Goal: Information Seeking & Learning: Learn about a topic

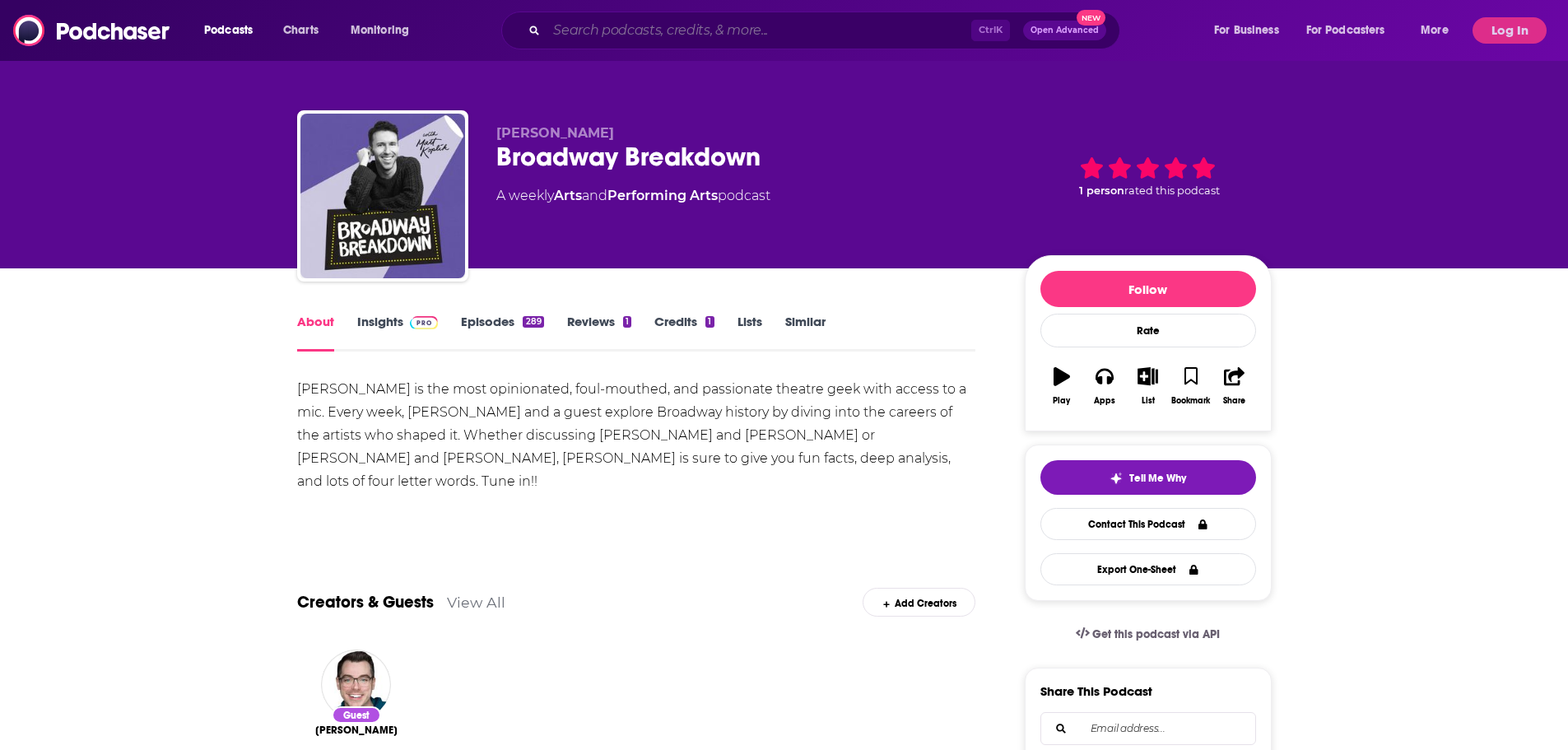
click at [714, 32] on input "Search podcasts, credits, & more..." at bounding box center [759, 30] width 425 height 26
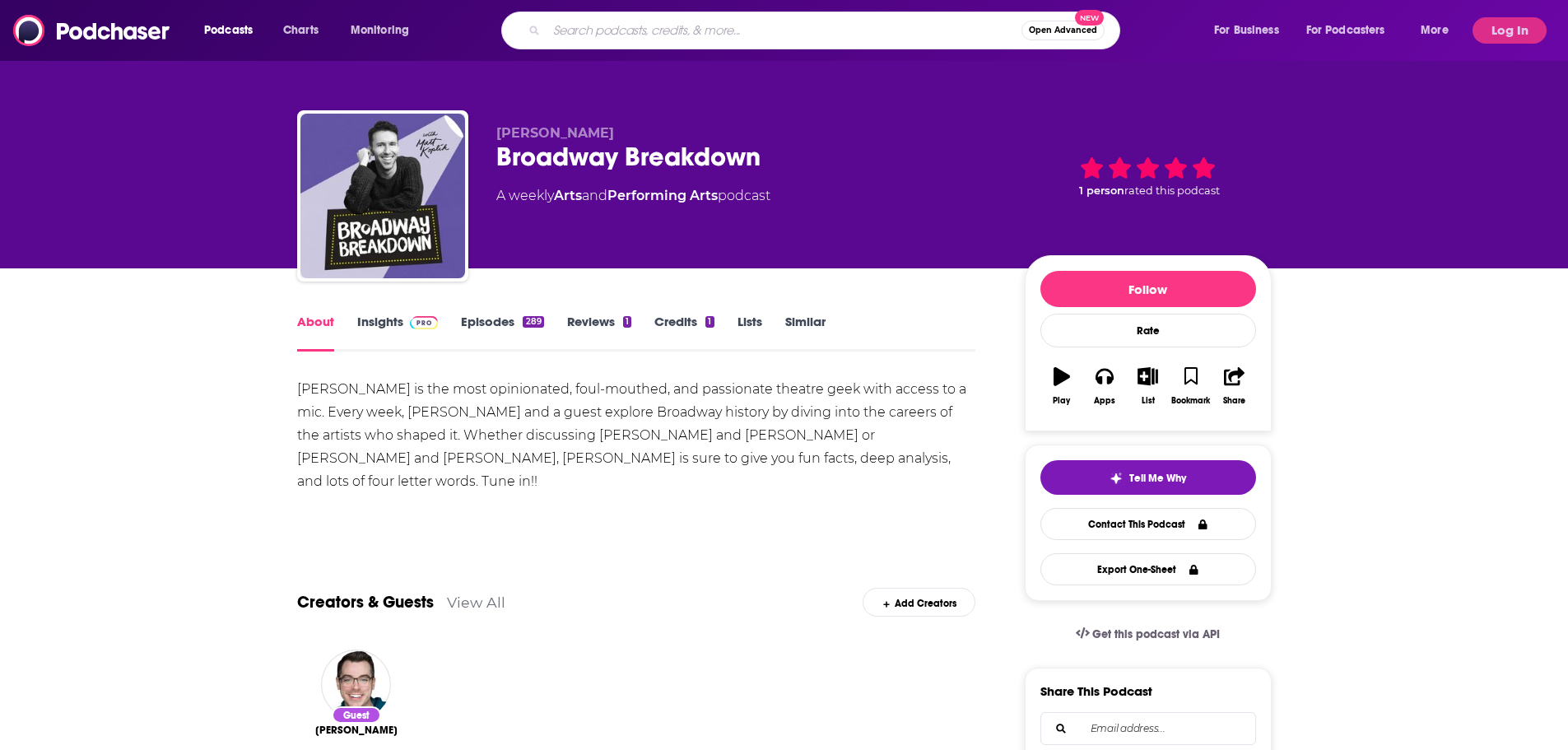
paste input "Shakespeare decoded."
type input "Shakespeare decoded"
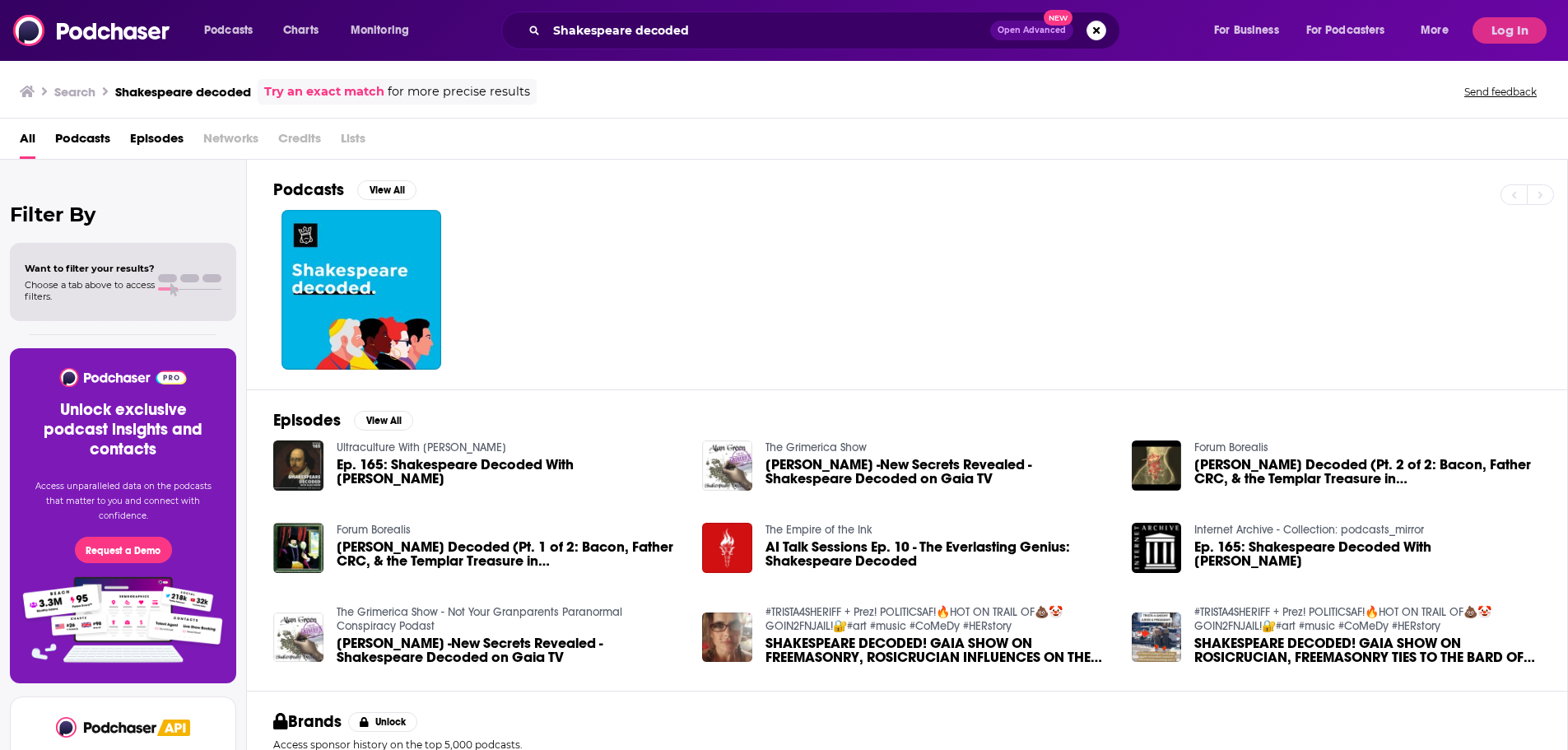
click at [345, 462] on div "Ultraculture With [PERSON_NAME] Ep. 165: Shakespeare Decoded With [PERSON_NAME]" at bounding box center [509, 465] width 346 height 51
click at [359, 454] on link "Ultraculture With [PERSON_NAME]" at bounding box center [421, 447] width 170 height 14
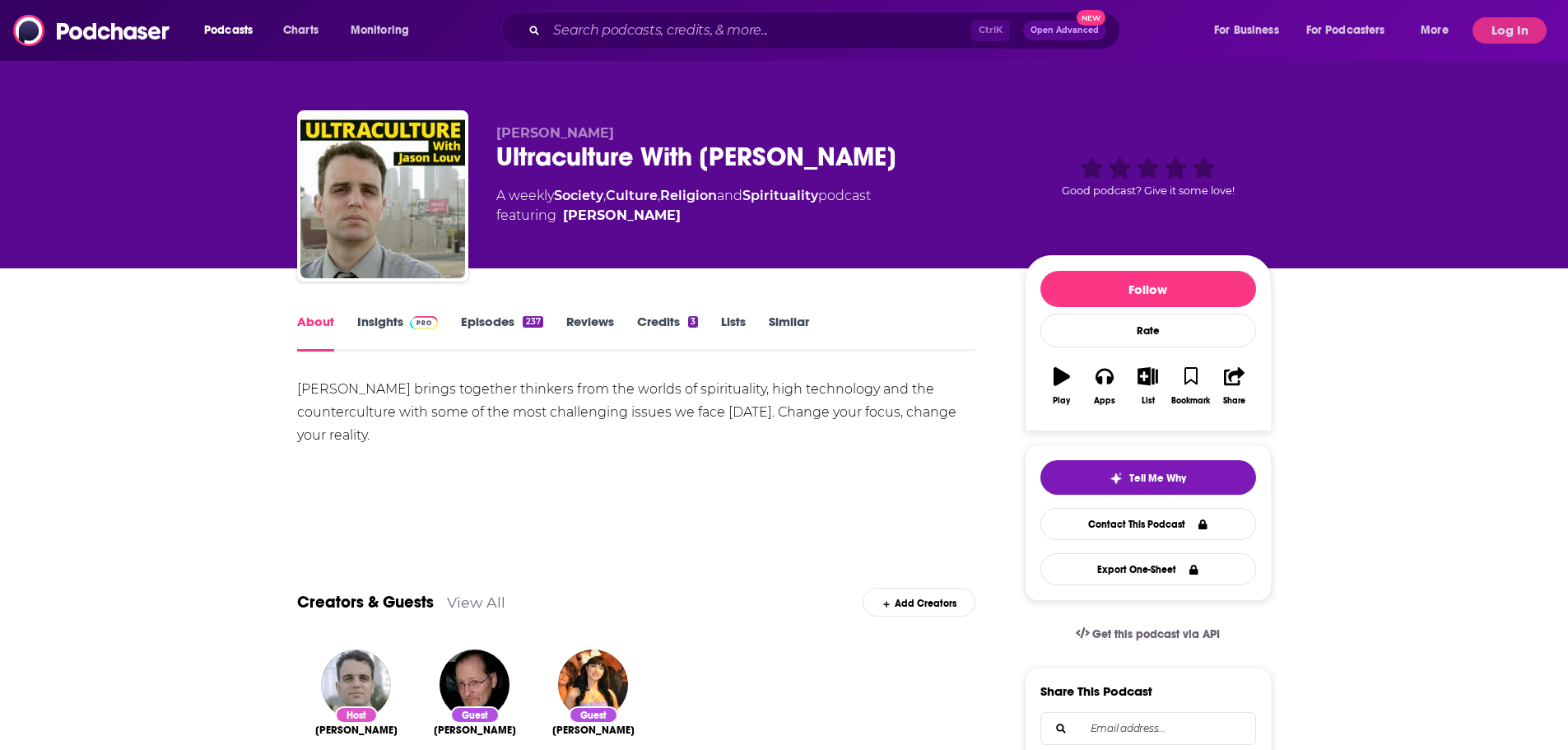
click at [383, 324] on link "Insights" at bounding box center [397, 333] width 81 height 38
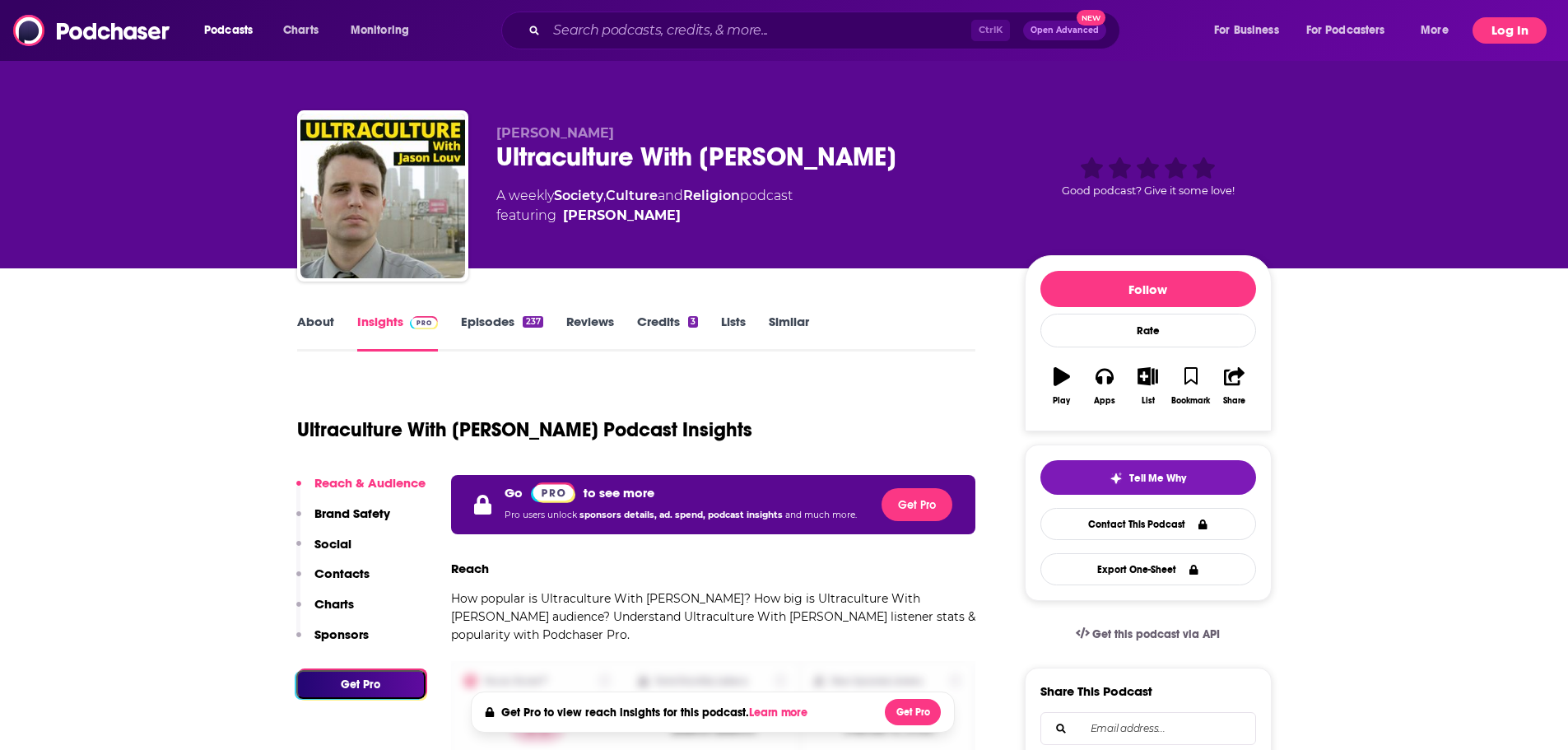
click at [1526, 26] on button "Log In" at bounding box center [1509, 30] width 74 height 26
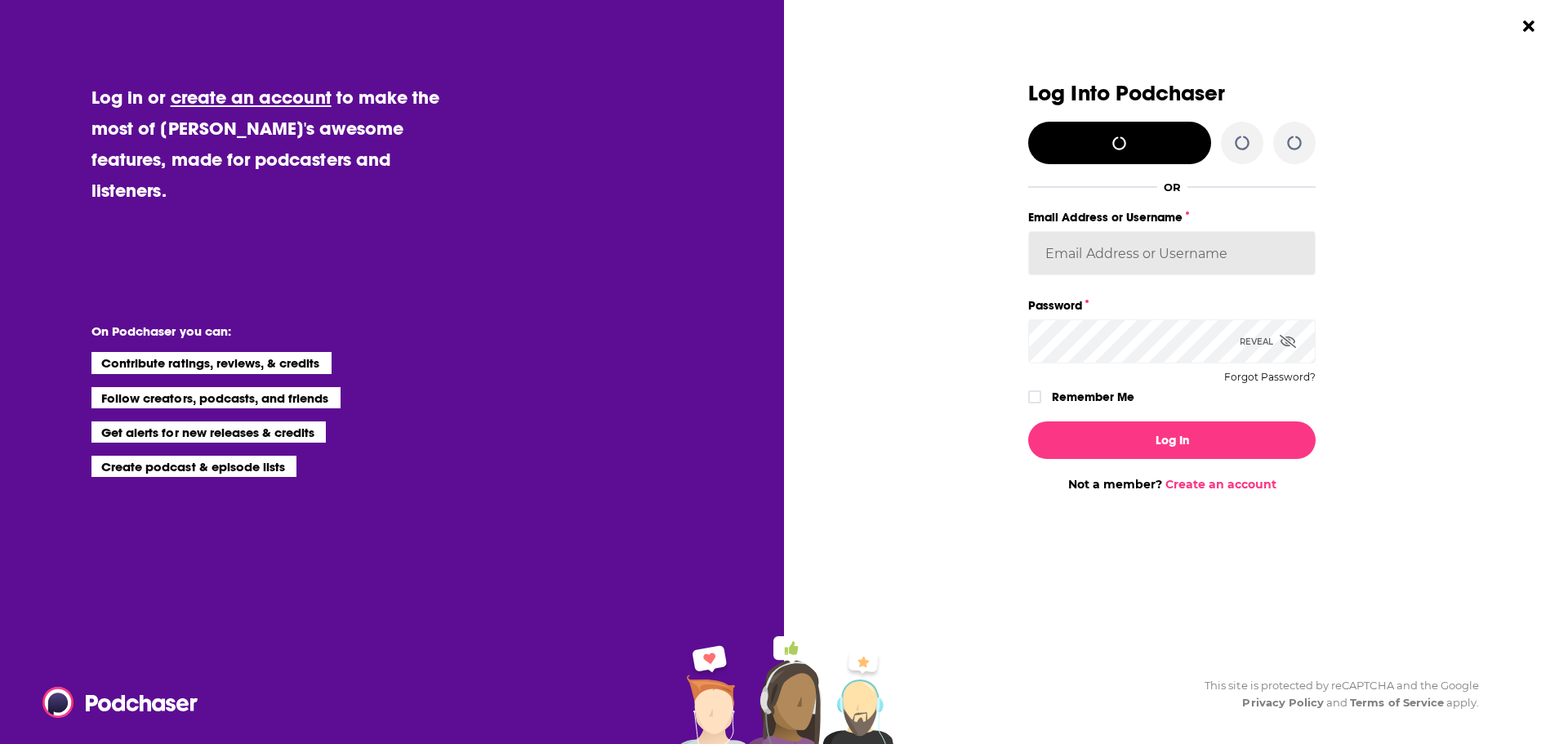
type input "[PERSON_NAME][EMAIL_ADDRESS][PERSON_NAME][DOMAIN_NAME]"
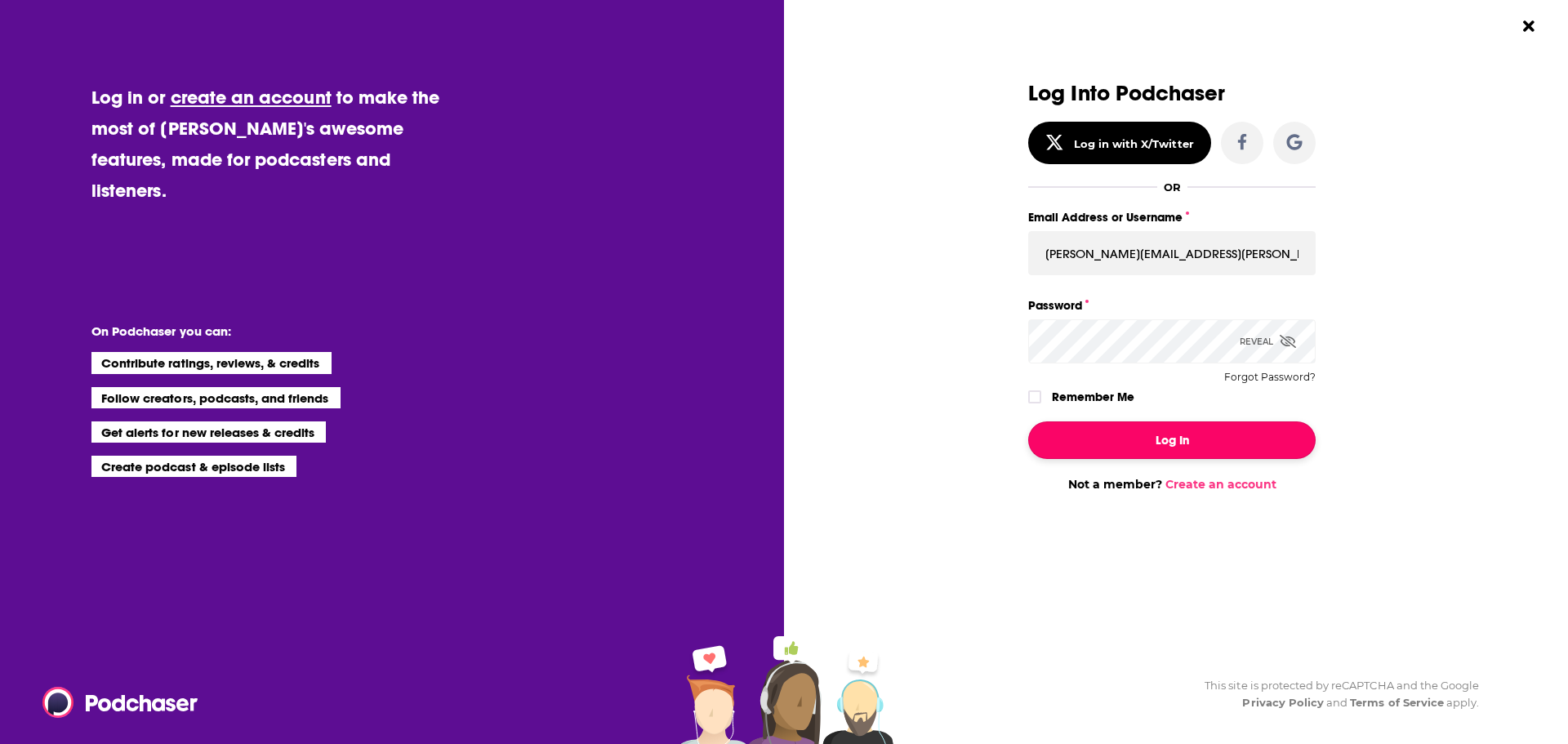
click at [1192, 426] on button "Log In" at bounding box center [1172, 440] width 288 height 37
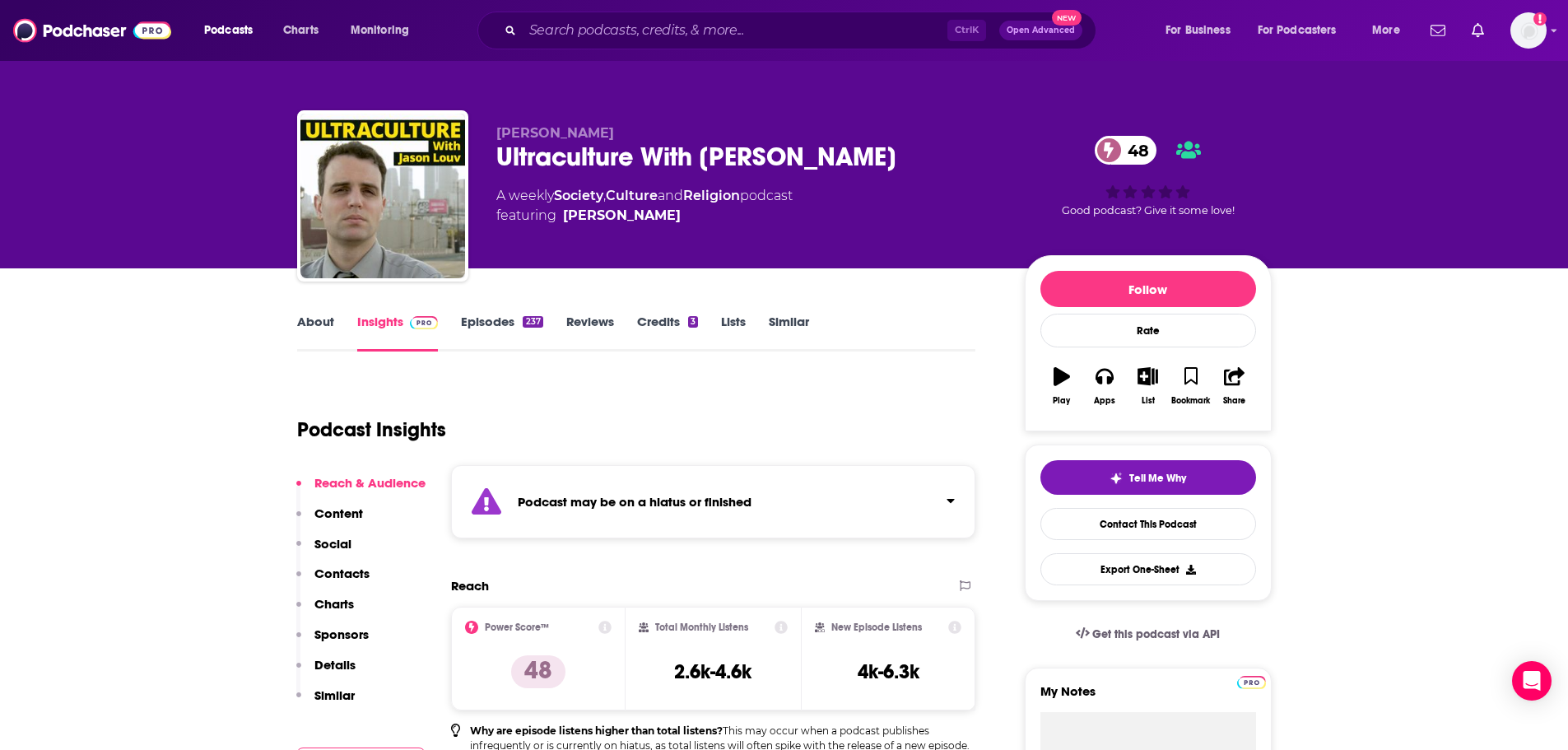
click at [498, 329] on link "Episodes 237" at bounding box center [501, 333] width 81 height 38
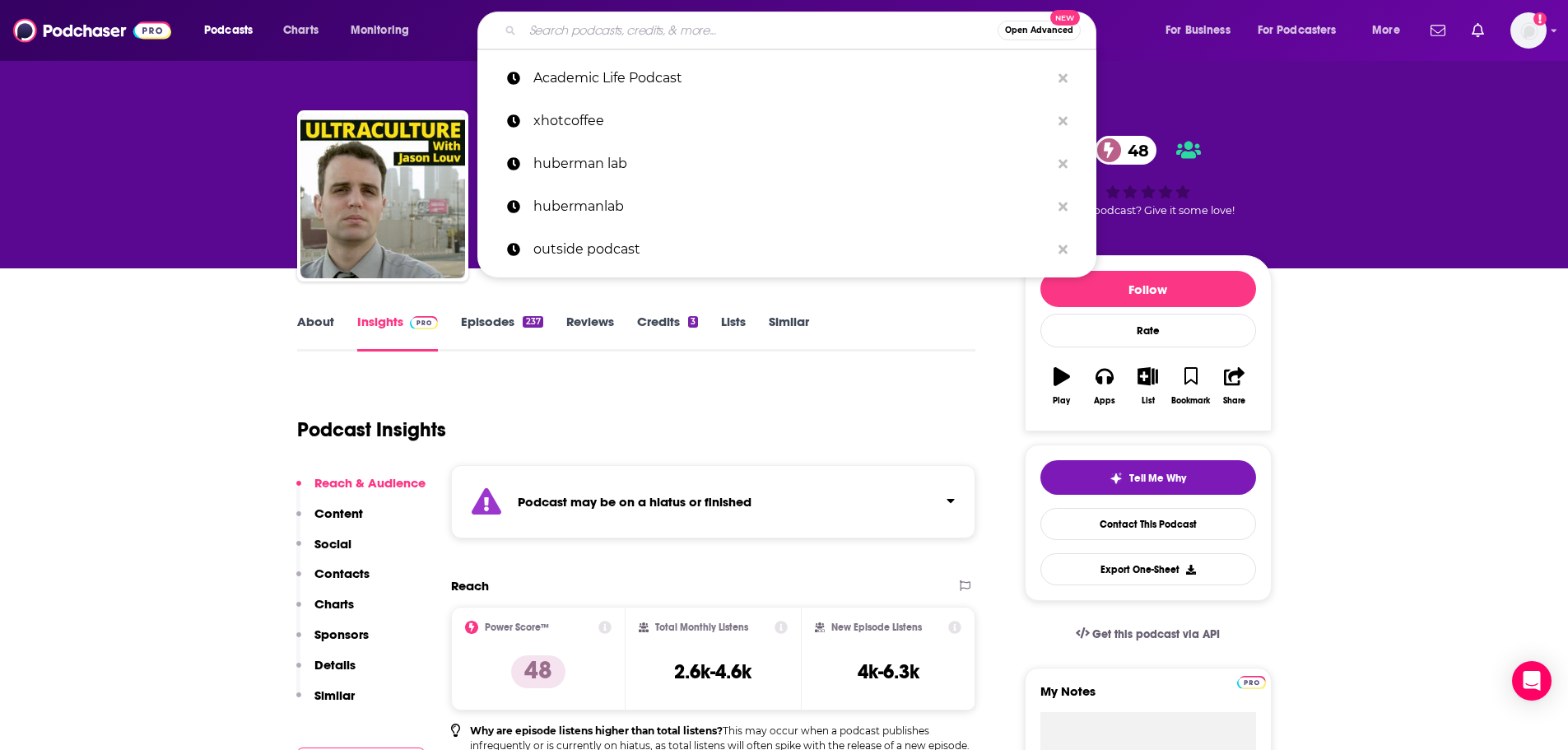
click at [716, 26] on input "Search podcasts, credits, & more..." at bounding box center [759, 30] width 475 height 26
paste input "Shakespeare decoded."
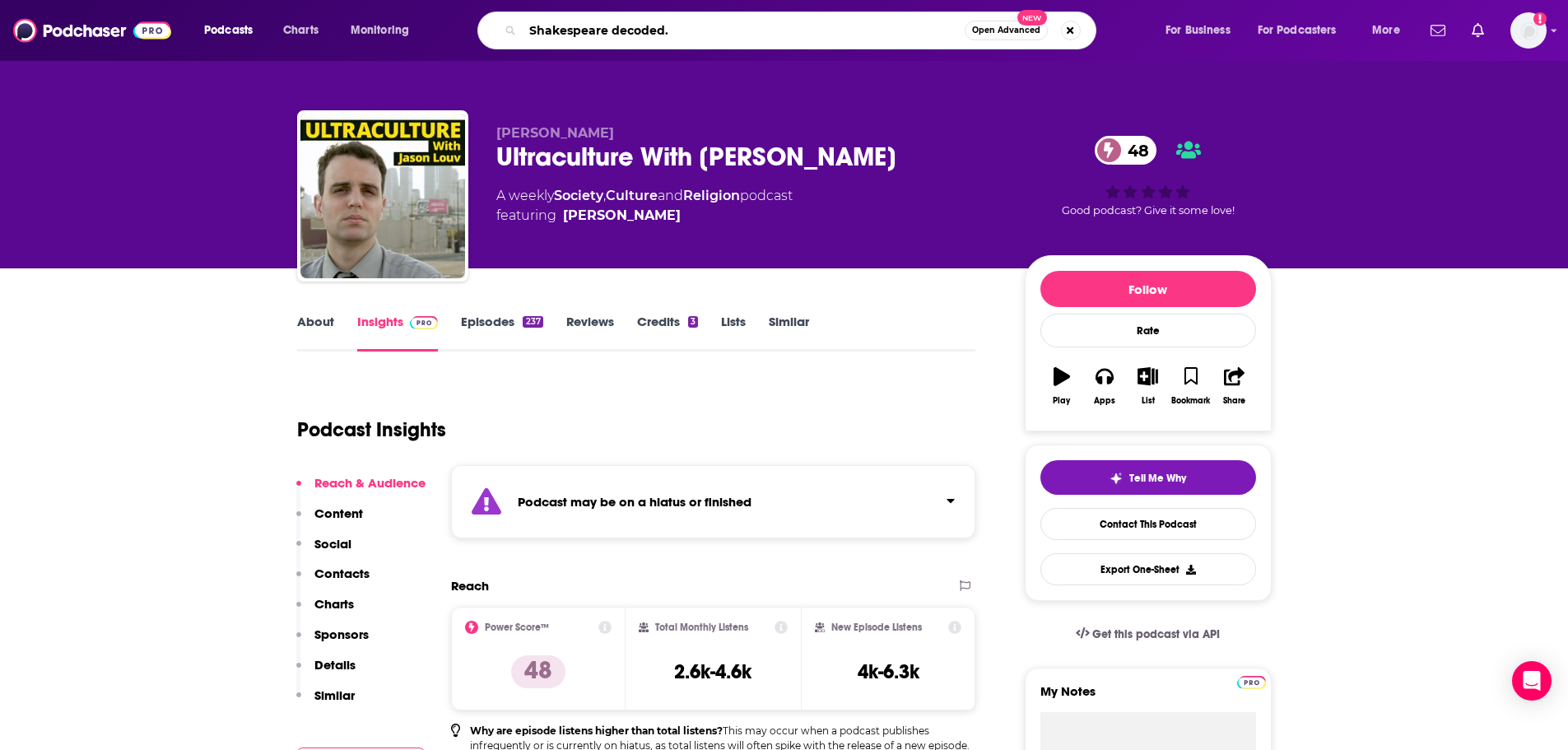
type input "Shakespeare decoded"
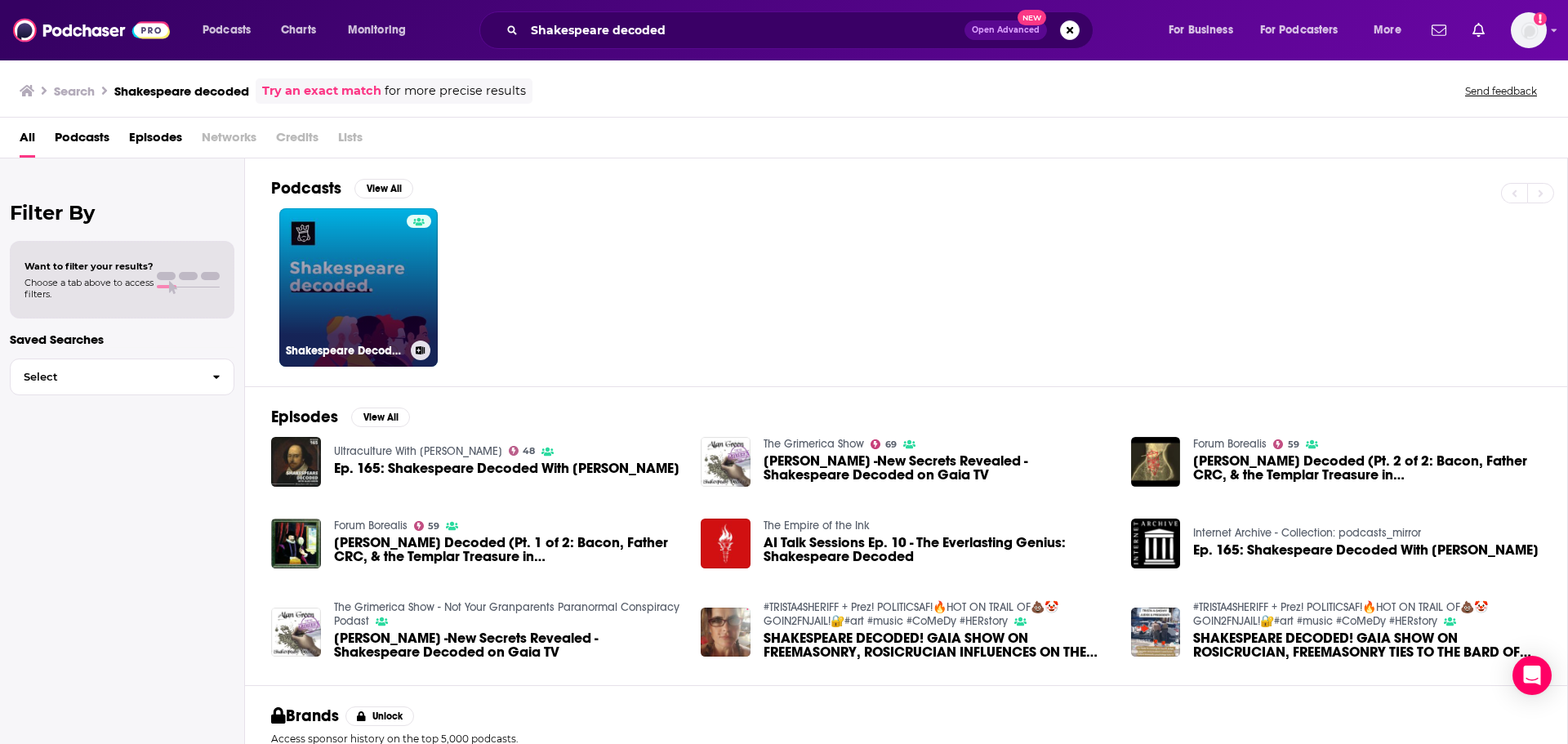
click at [393, 341] on div "Shakespeare Decoded" at bounding box center [359, 351] width 146 height 20
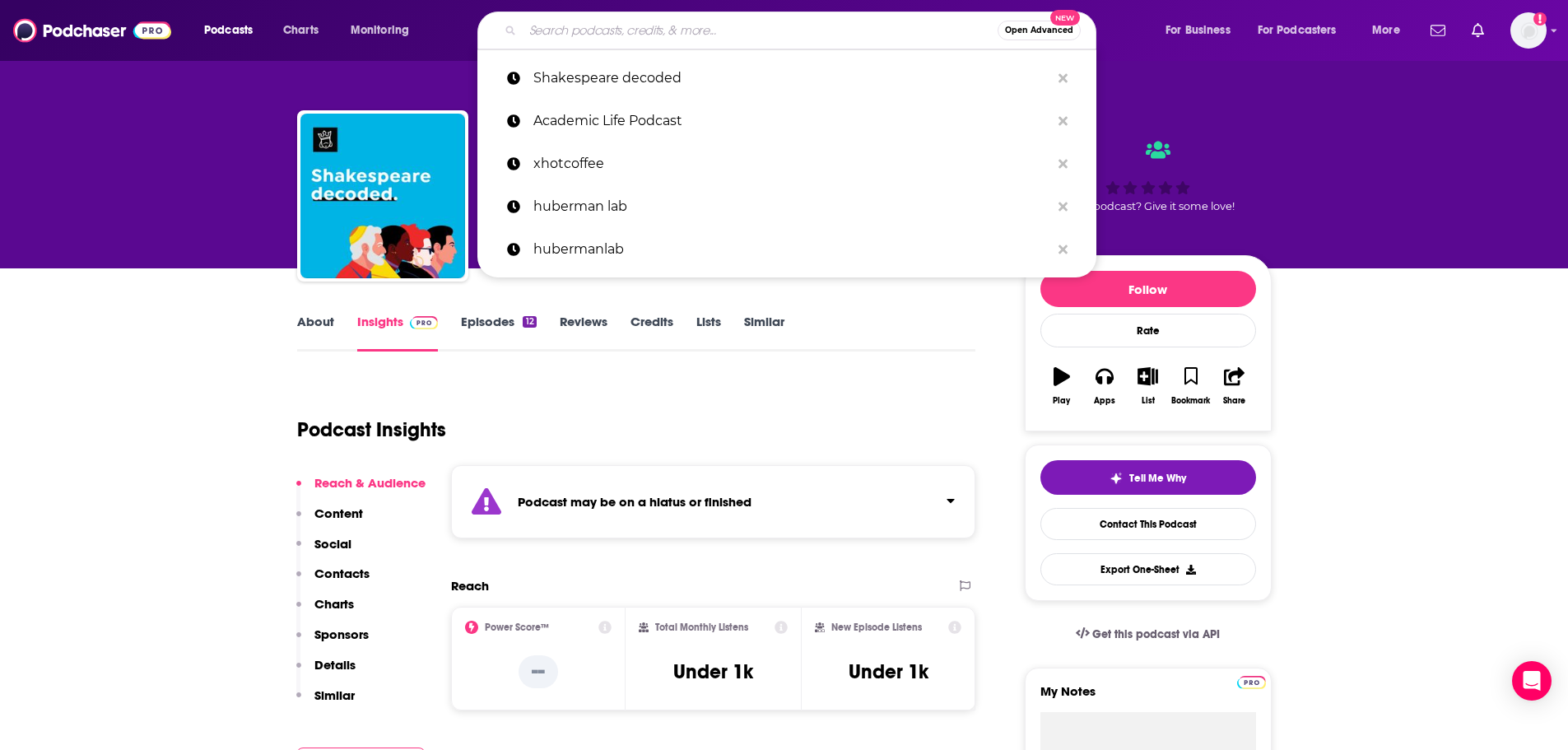
click at [770, 26] on input "Search podcasts, credits, & more..." at bounding box center [759, 30] width 475 height 26
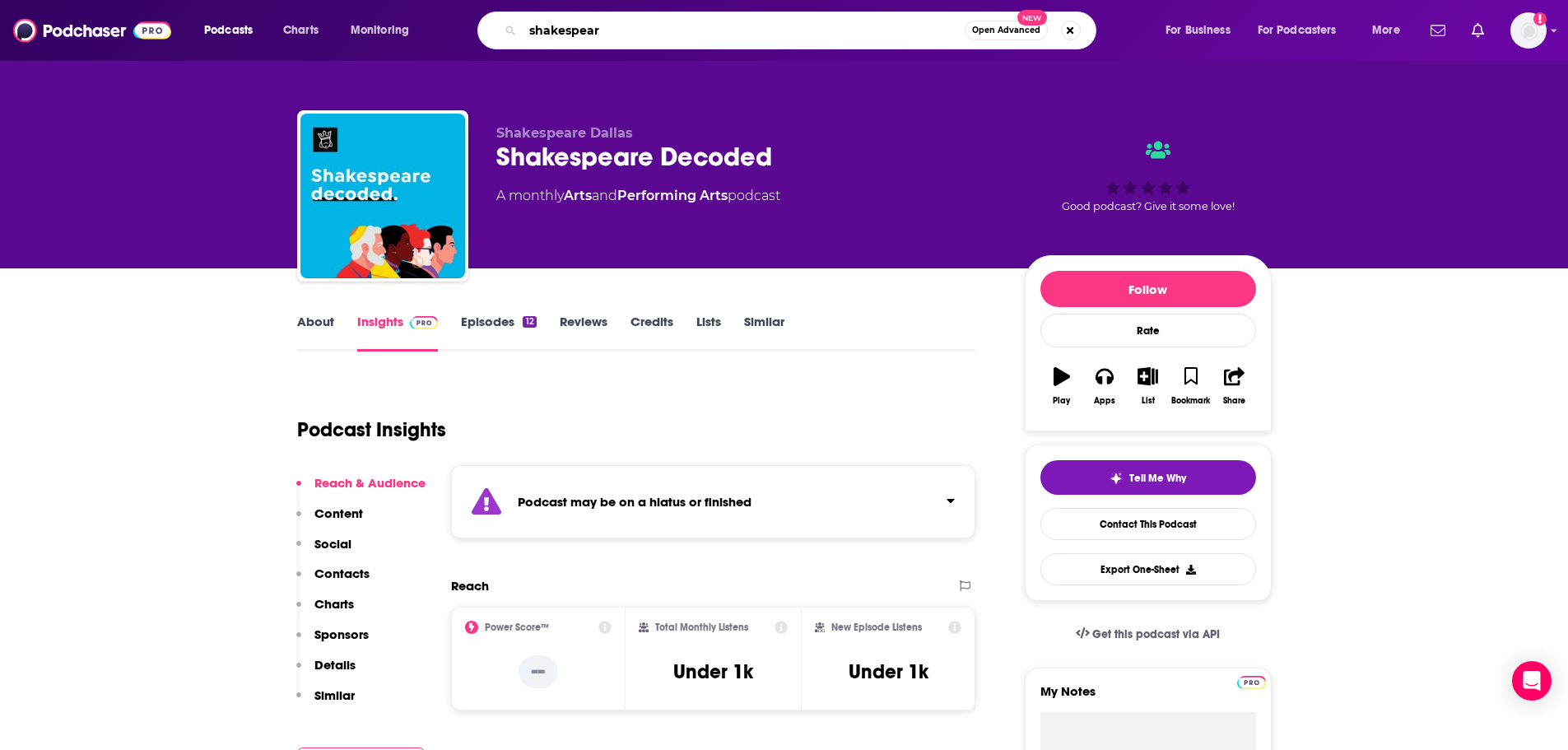
type input "shakespeare"
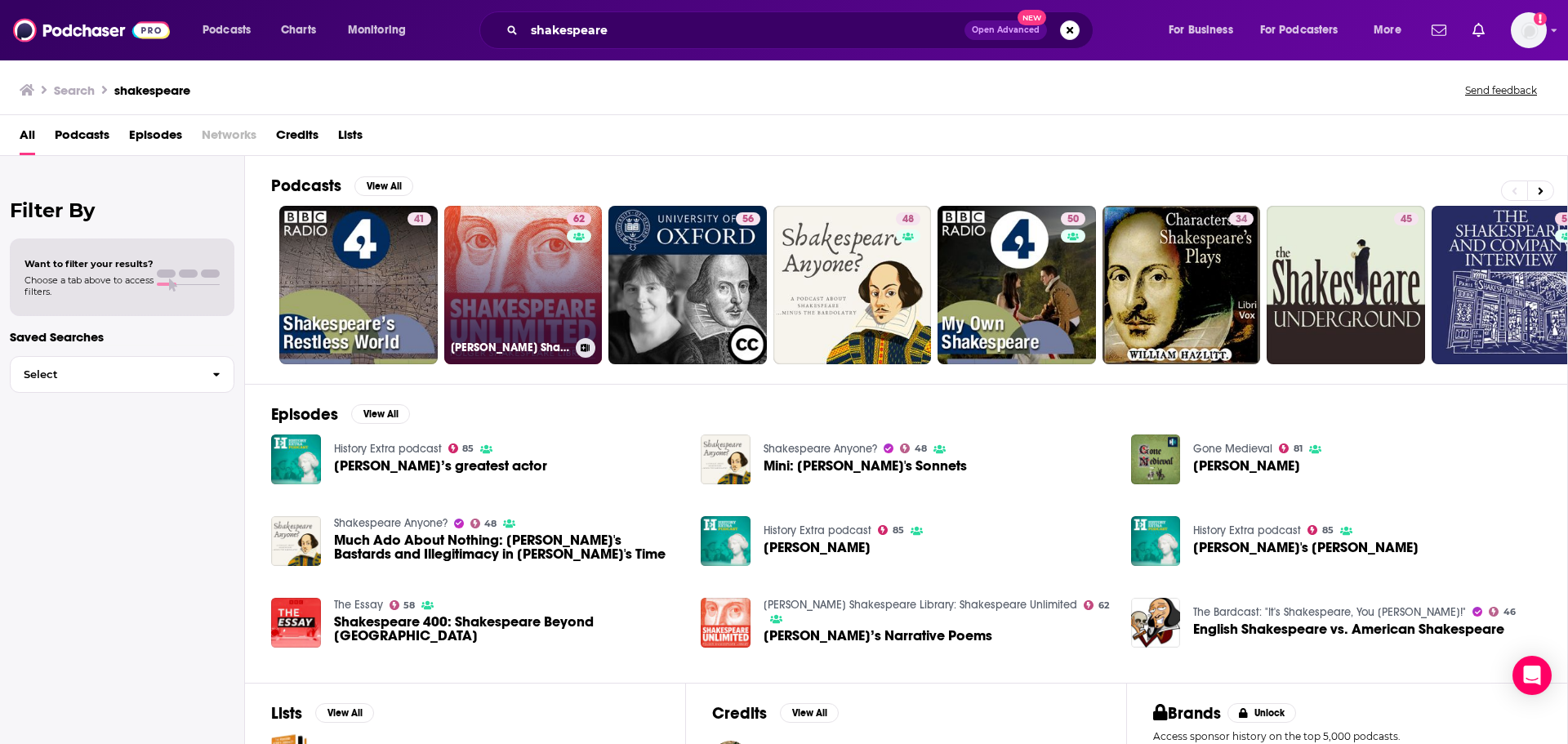
click at [526, 278] on link "62 [PERSON_NAME] Shakespeare Library: Shakespeare Unlimited" at bounding box center [523, 285] width 158 height 158
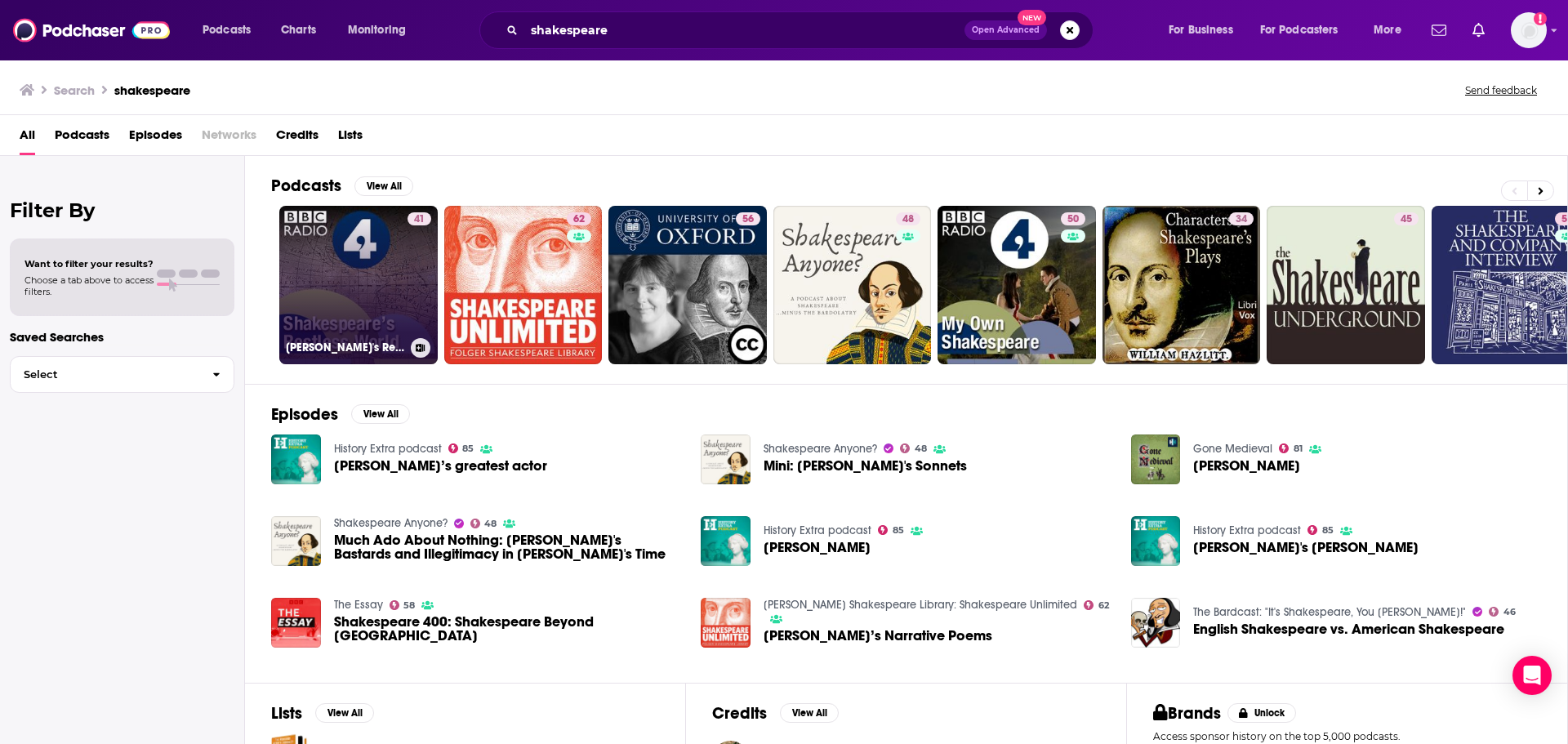
click at [351, 236] on link "41 [PERSON_NAME]'s Restless World" at bounding box center [359, 285] width 158 height 158
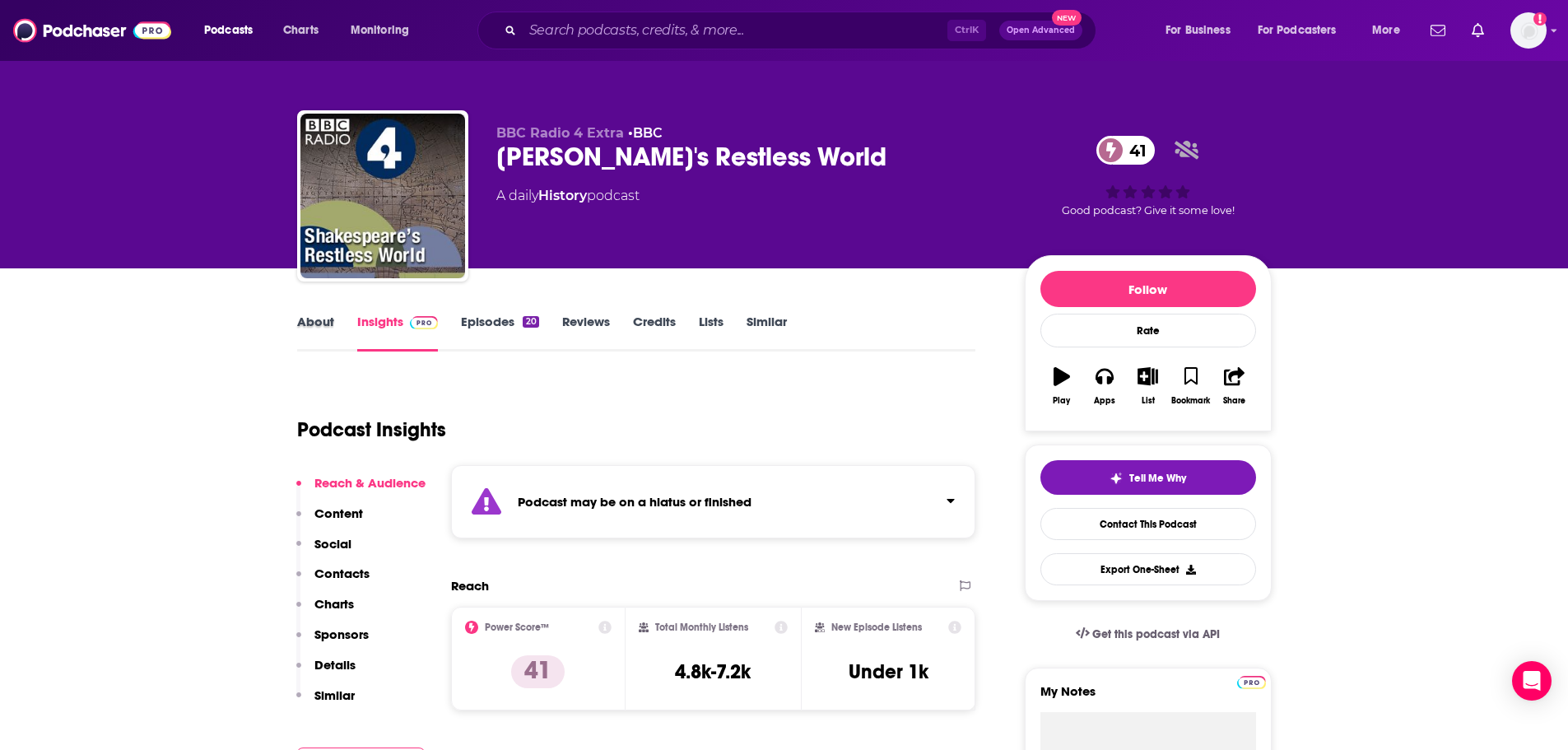
click at [335, 335] on div "About" at bounding box center [326, 333] width 60 height 38
click at [321, 322] on link "About" at bounding box center [315, 333] width 37 height 38
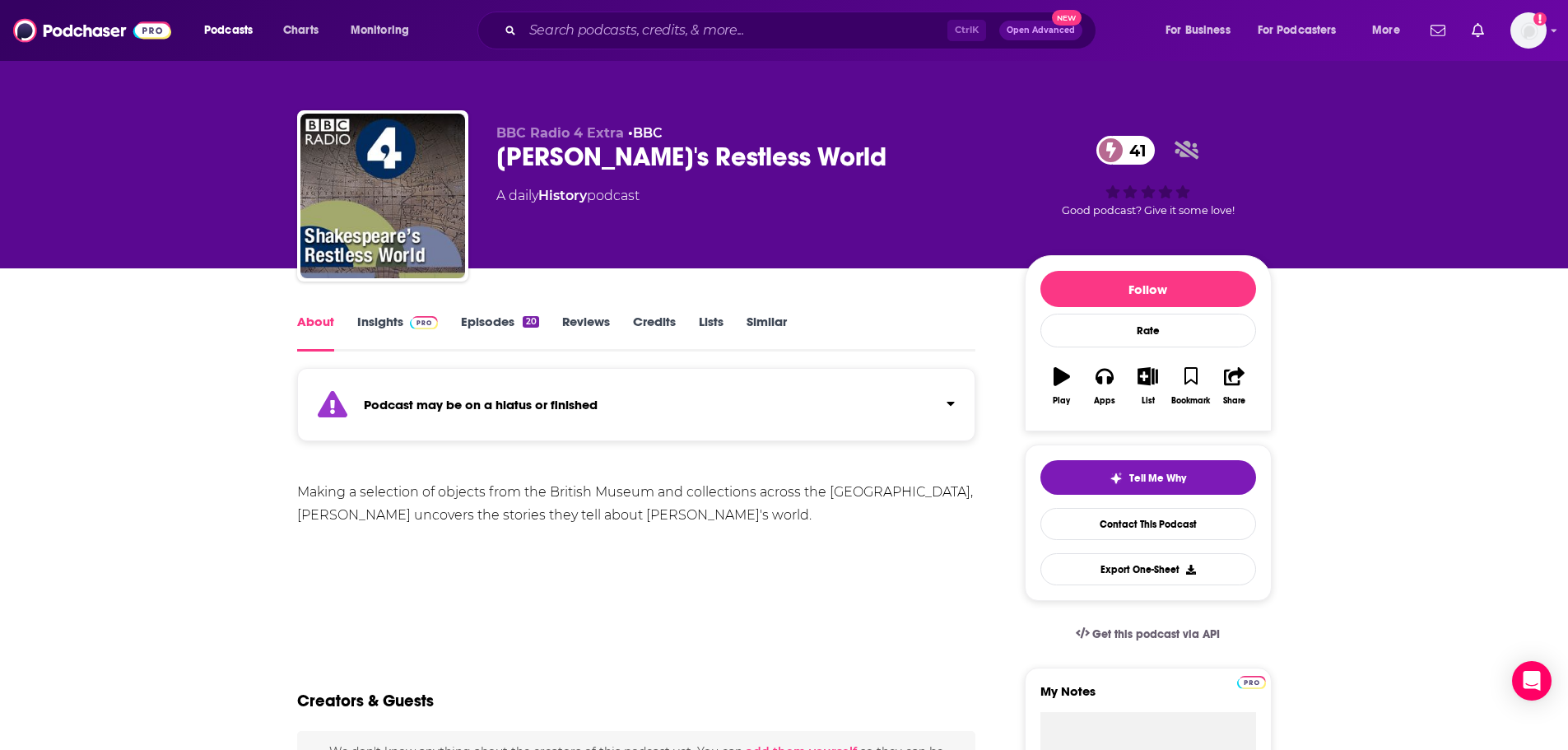
click at [467, 313] on div "About Insights Episodes 20 Reviews Credits Lists Similar" at bounding box center [636, 331] width 679 height 40
click at [479, 314] on link "Episodes 20" at bounding box center [499, 333] width 77 height 38
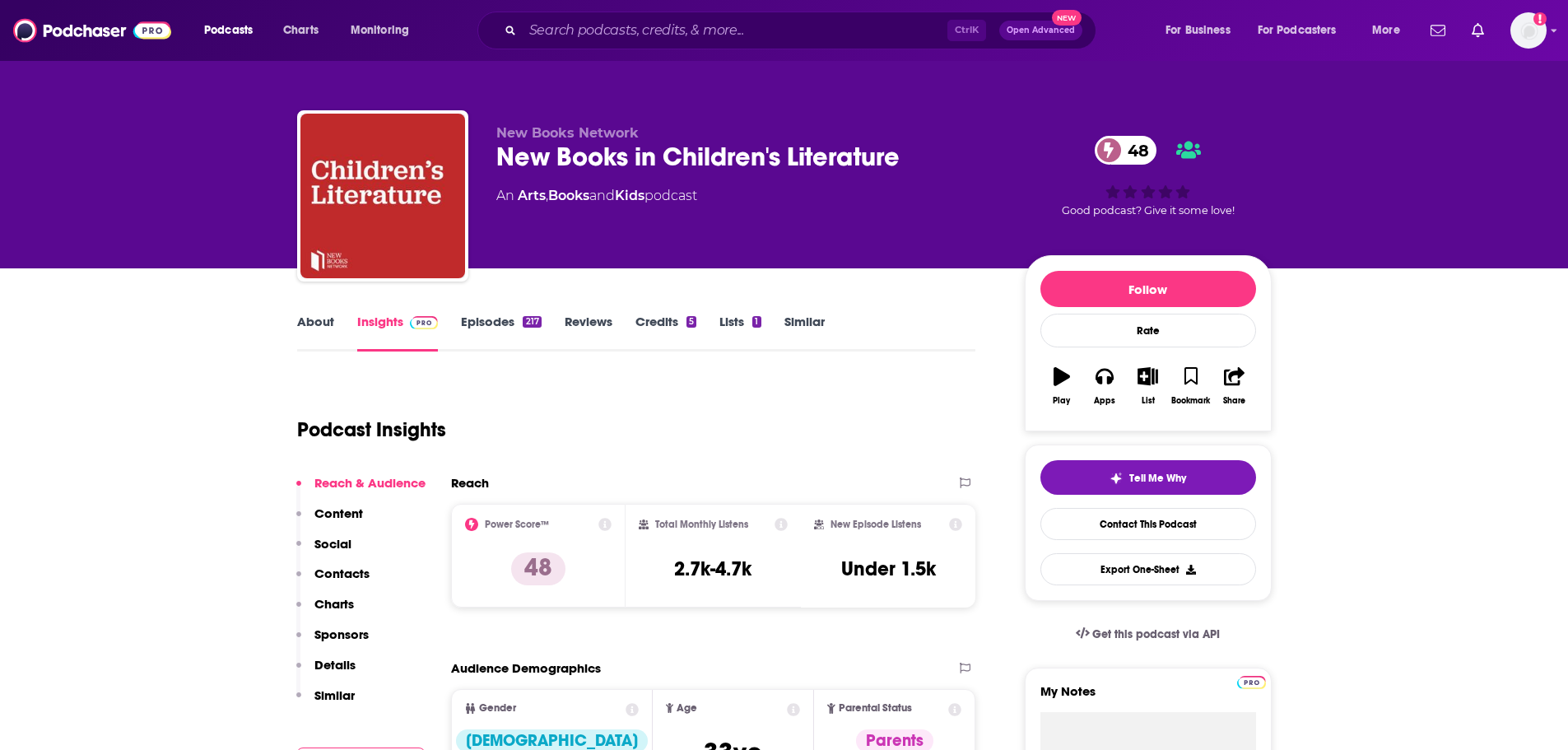
click at [478, 313] on div "About Insights Episodes 217 Reviews Credits 5 Lists 1 Similar" at bounding box center [636, 331] width 679 height 40
click at [479, 315] on link "Episodes 217" at bounding box center [500, 333] width 80 height 38
